Goal: Navigation & Orientation: Find specific page/section

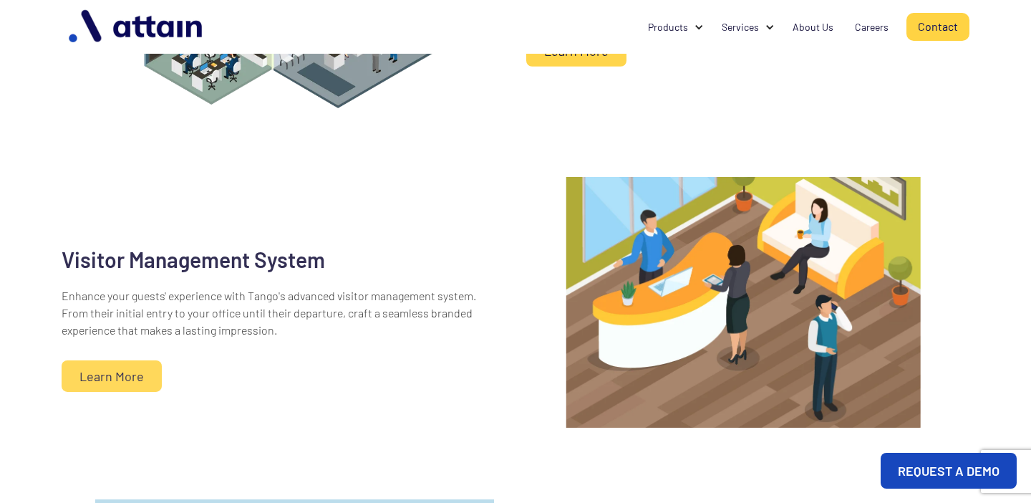
scroll to position [650, 0]
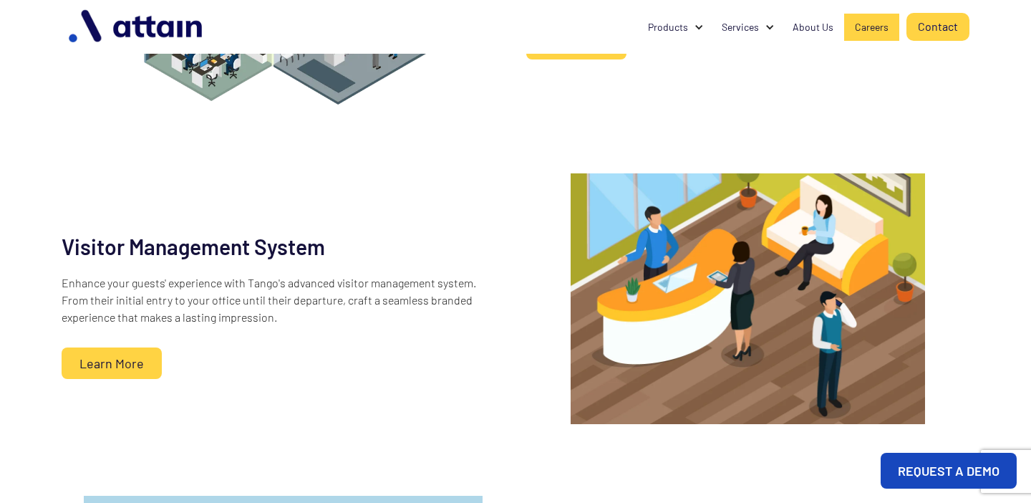
click at [853, 26] on link "Careers" at bounding box center [871, 27] width 55 height 27
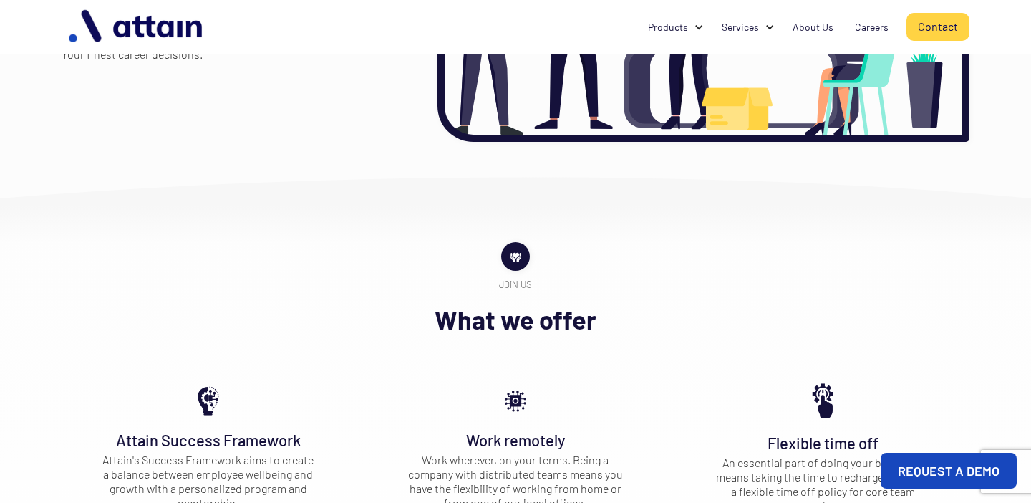
scroll to position [279, 0]
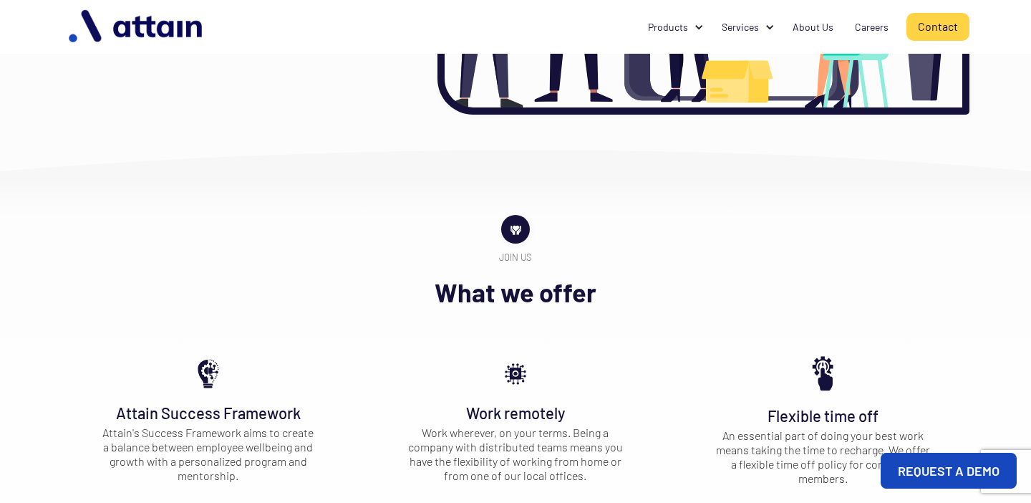
click at [516, 223] on img at bounding box center [516, 229] width 15 height 15
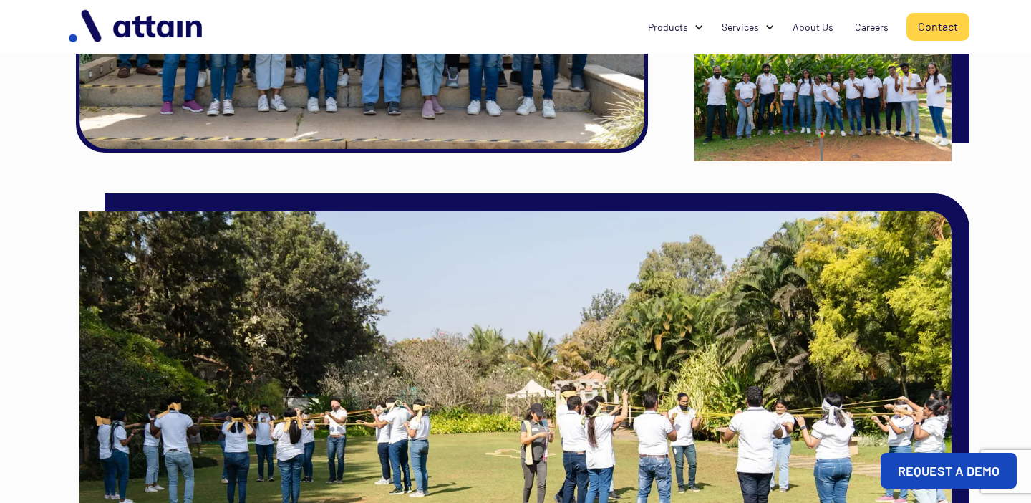
scroll to position [1860, 0]
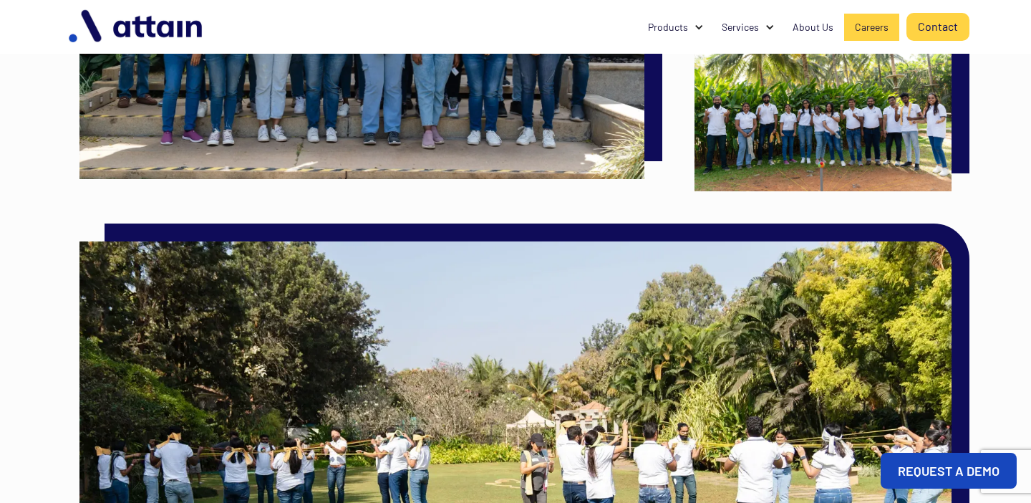
click at [871, 25] on div "Careers" at bounding box center [872, 27] width 34 height 14
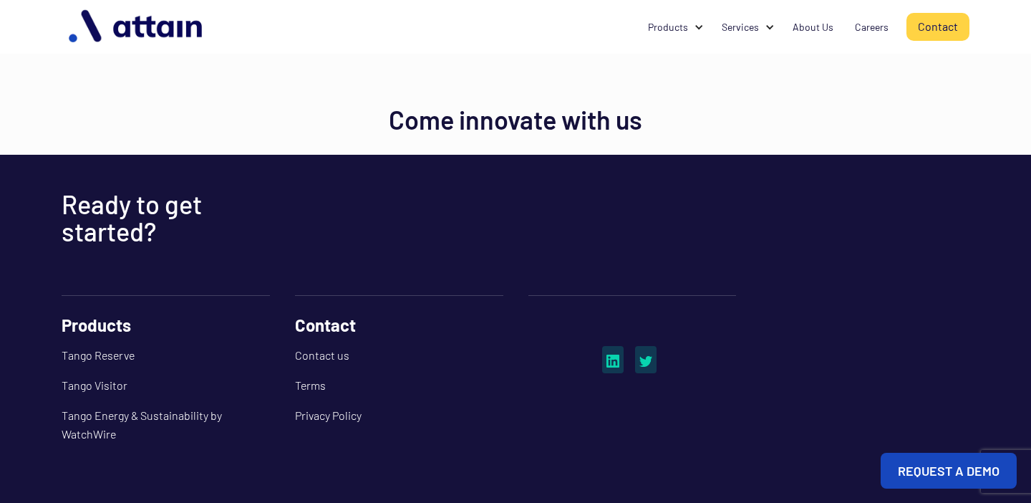
scroll to position [2437, 0]
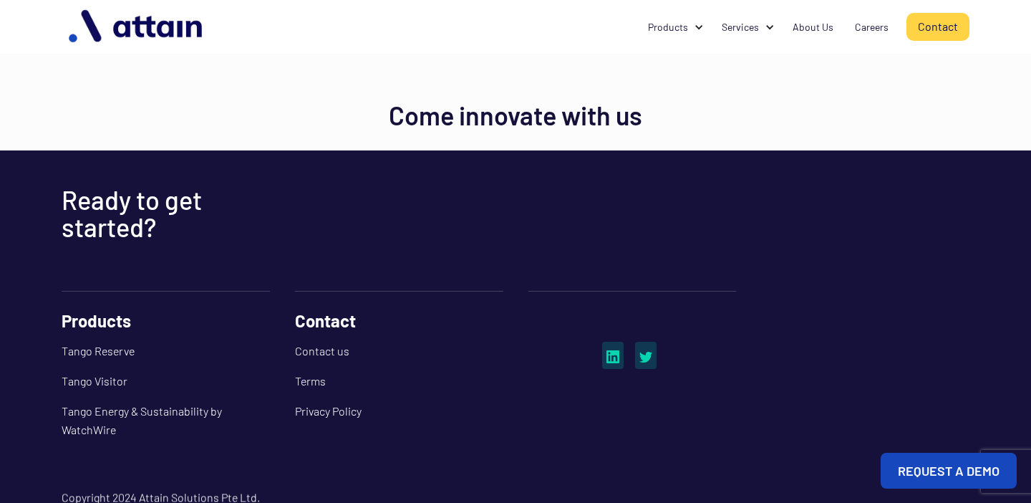
click at [504, 112] on h2 "Come innovate with us" at bounding box center [516, 115] width 254 height 27
click at [171, 207] on h2 "Ready to get started?" at bounding box center [169, 213] width 215 height 54
click at [172, 245] on div "Ready to get started?" at bounding box center [169, 213] width 215 height 69
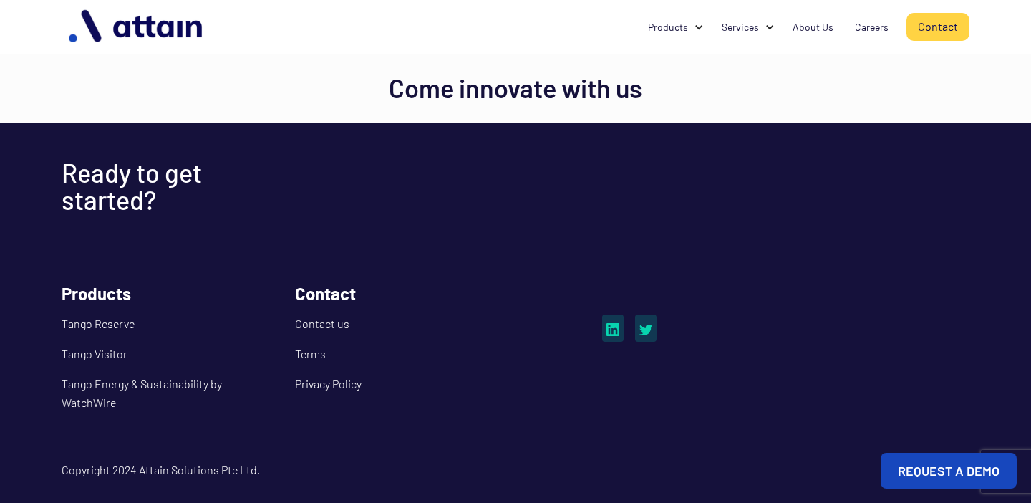
scroll to position [2470, 0]
